Goal: Information Seeking & Learning: Learn about a topic

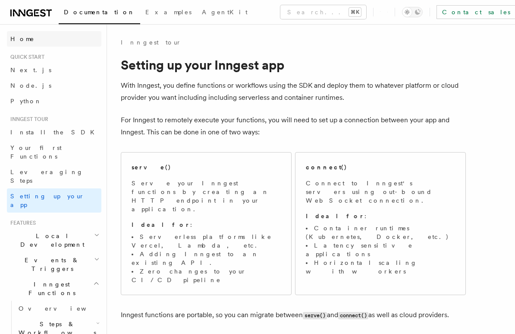
click at [24, 41] on span "Home" at bounding box center [22, 39] width 24 height 9
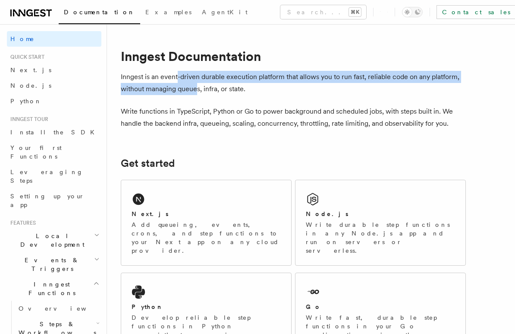
drag, startPoint x: 177, startPoint y: 74, endPoint x: 197, endPoint y: 88, distance: 24.3
click at [197, 88] on p "Inngest is an event-driven durable execution platform that allows you to run fa…" at bounding box center [293, 83] width 345 height 24
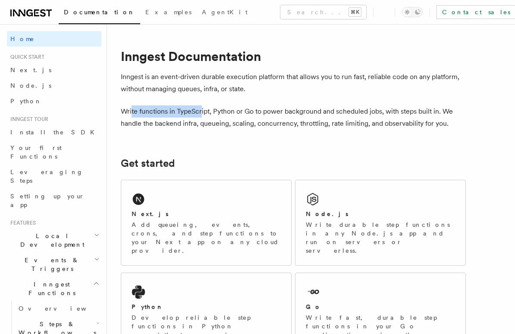
drag, startPoint x: 132, startPoint y: 109, endPoint x: 201, endPoint y: 109, distance: 69.0
click at [201, 109] on p "Write functions in TypeScript, Python or Go to power background and scheduled j…" at bounding box center [293, 117] width 345 height 24
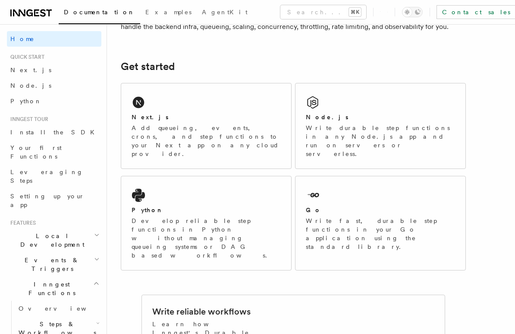
scroll to position [107, 0]
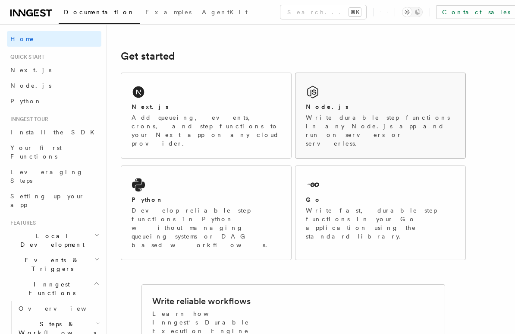
click at [306, 95] on icon at bounding box center [313, 92] width 14 height 14
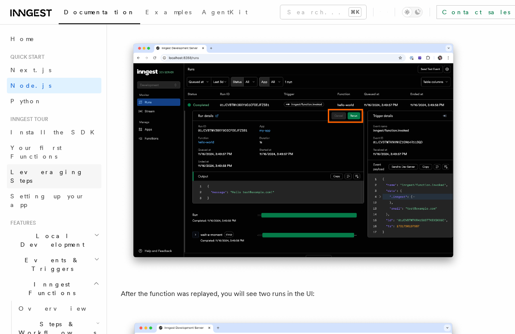
scroll to position [3854, 0]
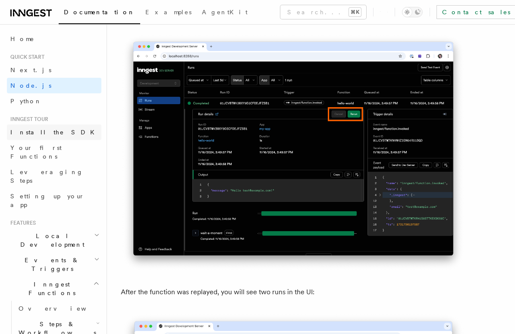
click at [52, 135] on link "Install the SDK" at bounding box center [54, 132] width 94 height 16
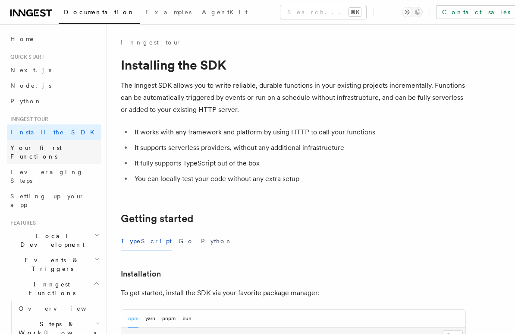
click at [52, 150] on span "Your first Functions" at bounding box center [35, 152] width 51 height 16
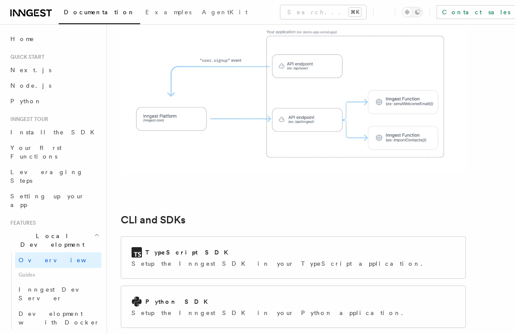
scroll to position [976, 0]
